Goal: Information Seeking & Learning: Learn about a topic

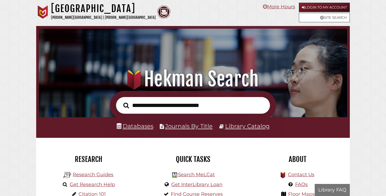
scroll to position [102, 306]
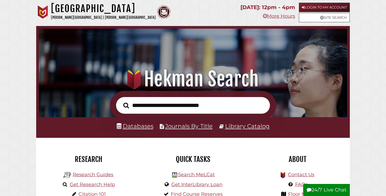
click at [176, 106] on input "text" at bounding box center [193, 105] width 155 height 17
click at [142, 105] on input "text" at bounding box center [193, 105] width 155 height 17
type input "*"
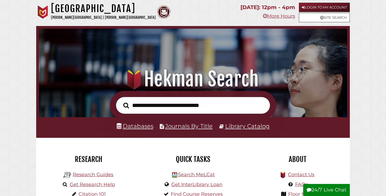
paste input "**********"
type input "**********"
click at [121, 101] on button "Search" at bounding box center [126, 105] width 11 height 9
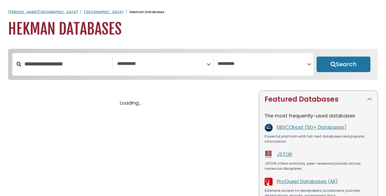
select select "Database Subject Filter"
select select "Database Vendors Filter"
select select "Database Subject Filter"
select select "Database Vendors Filter"
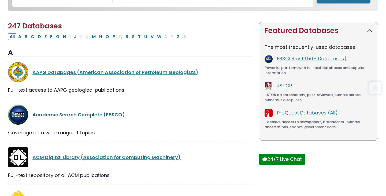
scroll to position [70, 0]
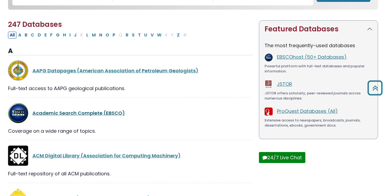
click at [112, 115] on link "Academic Search Complete (EBSCO)" at bounding box center [78, 113] width 93 height 7
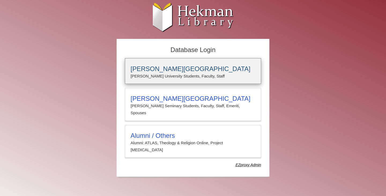
type input "**********"
click at [160, 73] on p "Calvin University Students, Faculty, Staff" at bounding box center [193, 76] width 125 height 7
click at [189, 68] on h3 "Calvin University" at bounding box center [193, 69] width 125 height 8
